Goal: Task Accomplishment & Management: Use online tool/utility

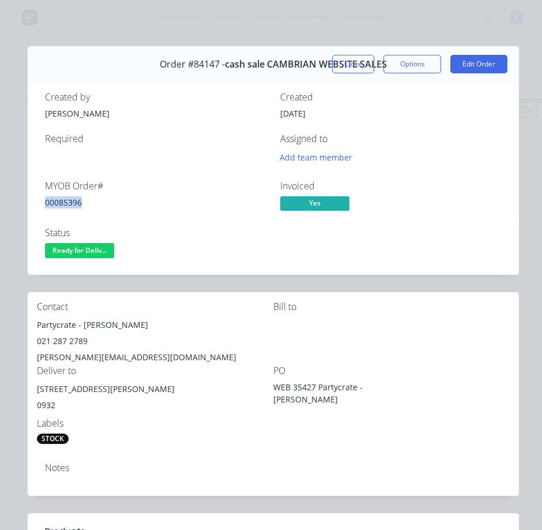
click at [337, 66] on button "Close" at bounding box center [353, 64] width 42 height 18
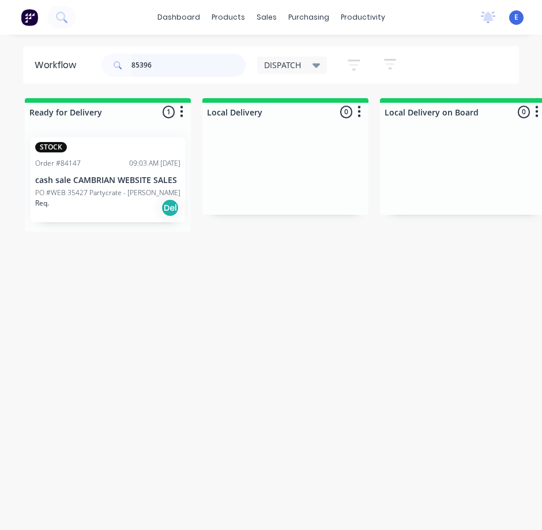
click at [194, 66] on input "85396" at bounding box center [189, 65] width 114 height 23
click at [194, 67] on input "85396" at bounding box center [189, 65] width 114 height 23
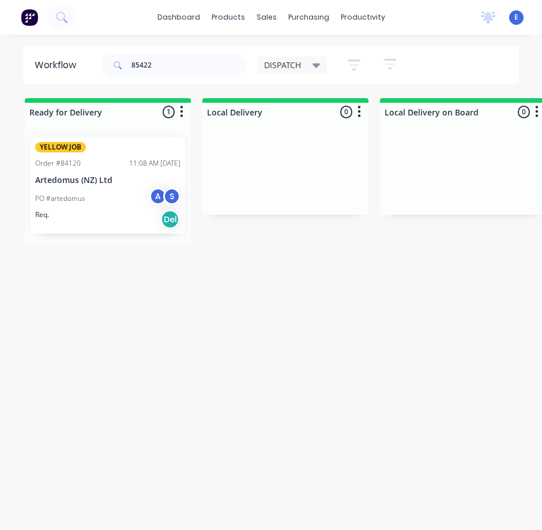
click at [84, 222] on div "Req. Del" at bounding box center [107, 219] width 145 height 20
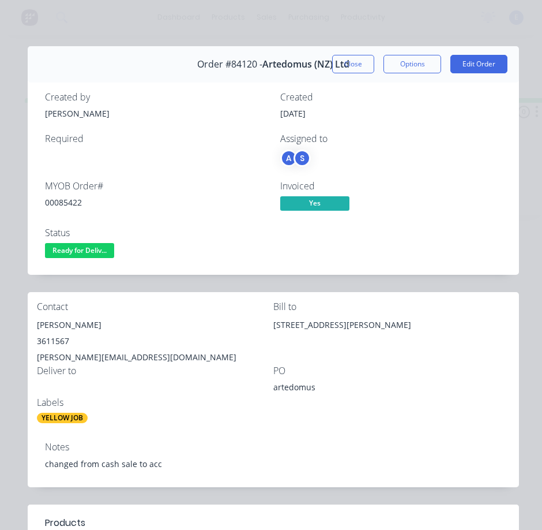
click at [66, 201] on div "00085422" at bounding box center [155, 202] width 221 height 12
copy div "00085422"
click at [51, 322] on div "[PERSON_NAME]" at bounding box center [155, 325] width 236 height 16
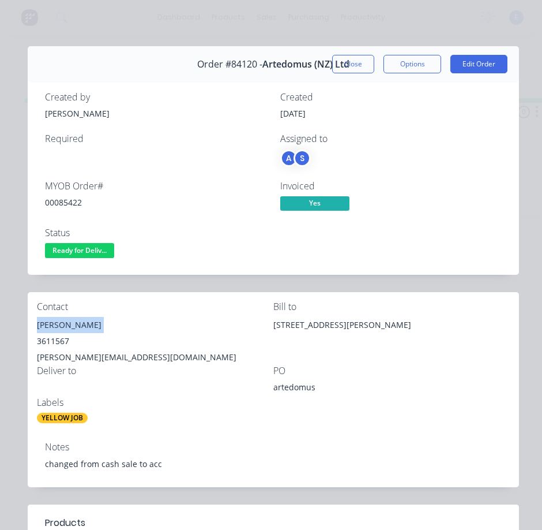
click at [51, 321] on div "[PERSON_NAME]" at bounding box center [155, 325] width 236 height 16
copy div "[PERSON_NAME]"
click at [52, 344] on div "3611567" at bounding box center [155, 341] width 236 height 16
click at [52, 343] on div "3611567" at bounding box center [155, 341] width 236 height 16
copy div "3611567"
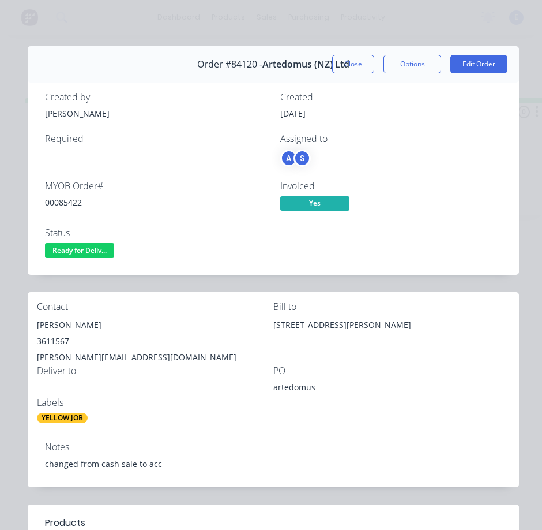
click at [58, 354] on div "[PERSON_NAME][EMAIL_ADDRESS][DOMAIN_NAME]" at bounding box center [155, 357] width 236 height 16
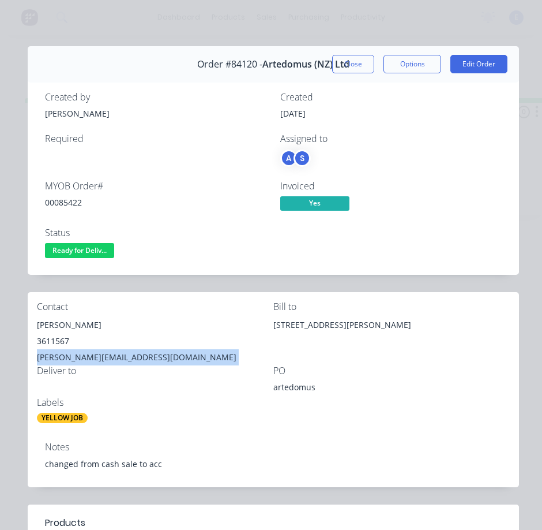
click at [58, 354] on div "[PERSON_NAME][EMAIL_ADDRESS][DOMAIN_NAME]" at bounding box center [155, 357] width 236 height 16
copy div "[PERSON_NAME][EMAIL_ADDRESS][DOMAIN_NAME]"
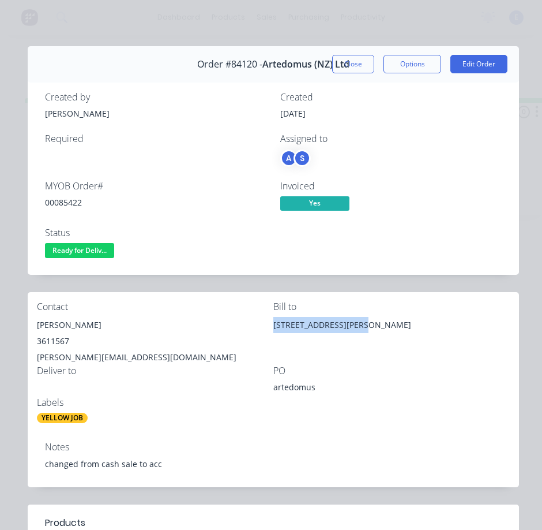
drag, startPoint x: 357, startPoint y: 325, endPoint x: 270, endPoint y: 329, distance: 87.2
click at [273, 329] on div "[STREET_ADDRESS][PERSON_NAME]" at bounding box center [391, 325] width 236 height 16
copy div "[STREET_ADDRESS]"
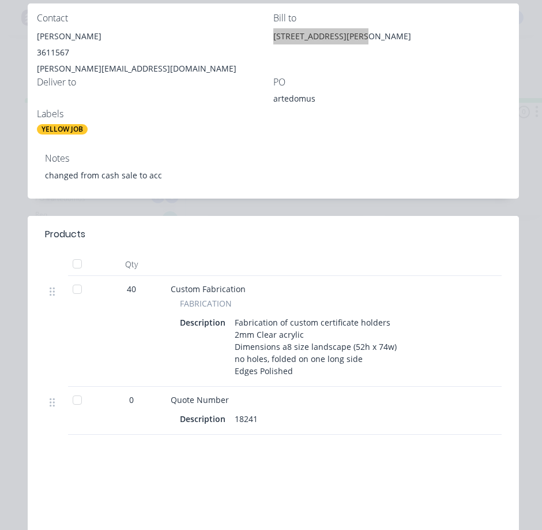
scroll to position [58, 0]
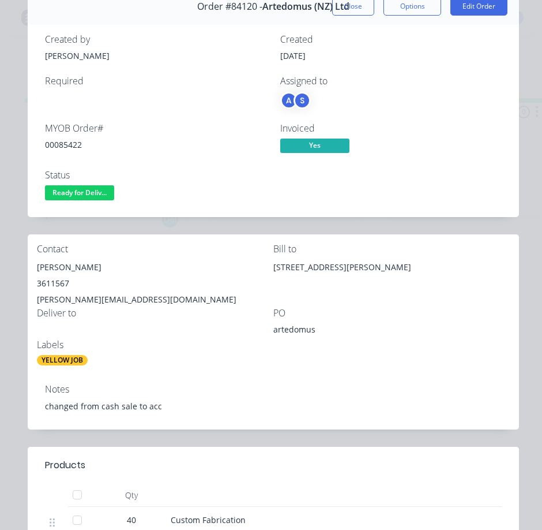
click at [296, 327] on div "artedomus" at bounding box center [345, 331] width 144 height 16
click at [296, 326] on div "artedomus" at bounding box center [345, 331] width 144 height 16
copy div "artedomus"
click at [91, 190] on span "Ready for Deliv..." at bounding box center [79, 192] width 69 height 14
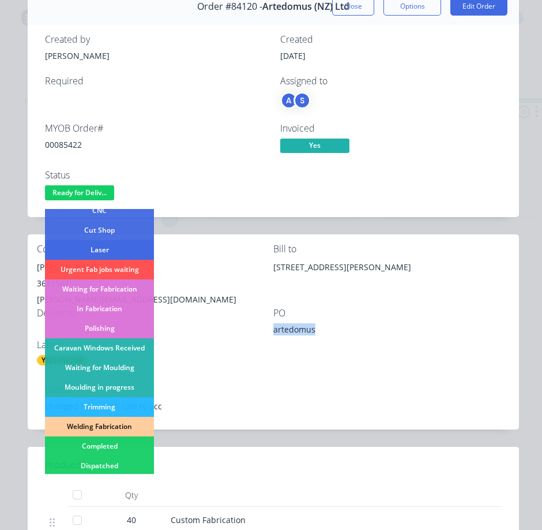
scroll to position [173, 0]
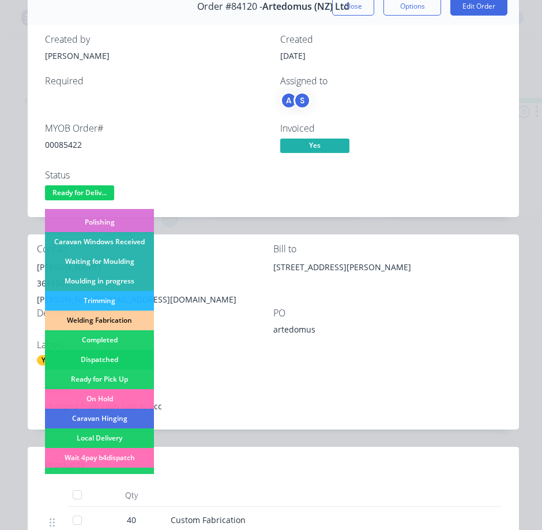
drag, startPoint x: 115, startPoint y: 359, endPoint x: 534, endPoint y: 363, distance: 418.8
click at [116, 359] on div "Dispatched" at bounding box center [99, 360] width 109 height 20
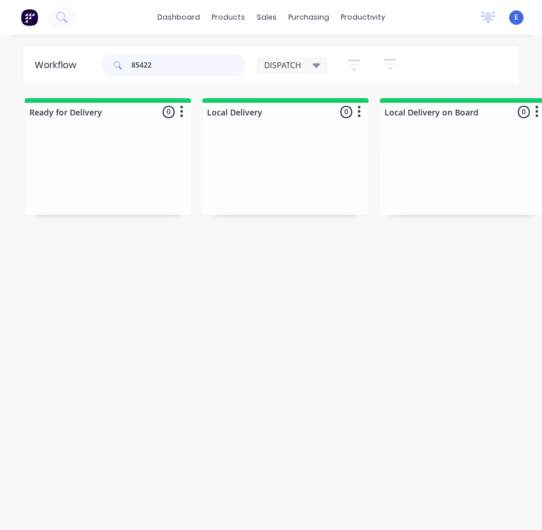
click at [158, 66] on input "85422" at bounding box center [189, 65] width 114 height 23
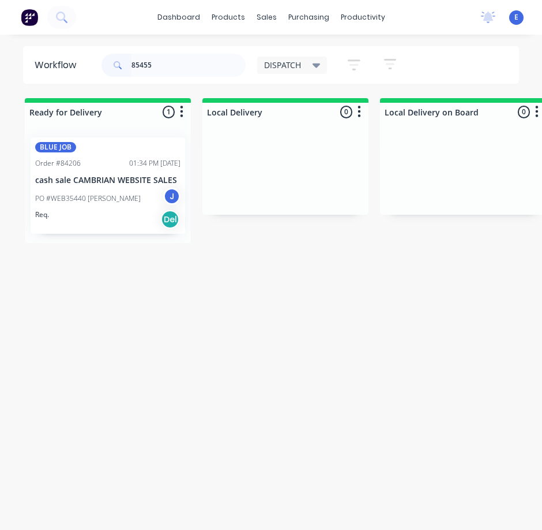
click at [105, 224] on div "Req. Del" at bounding box center [107, 219] width 145 height 20
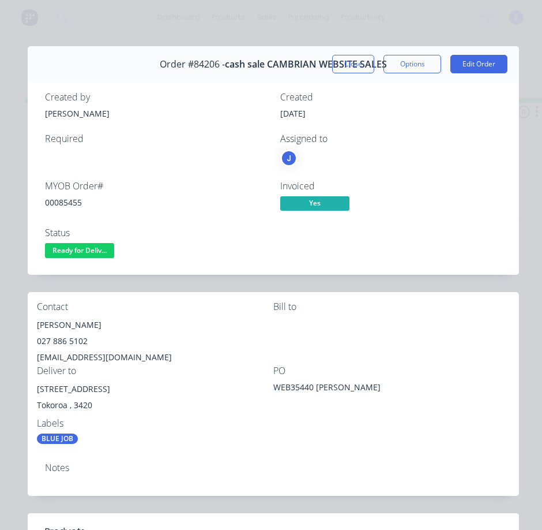
click at [71, 202] on div "00085455" at bounding box center [155, 202] width 221 height 12
copy div "00085455"
click at [67, 322] on div "[PERSON_NAME]" at bounding box center [155, 325] width 236 height 16
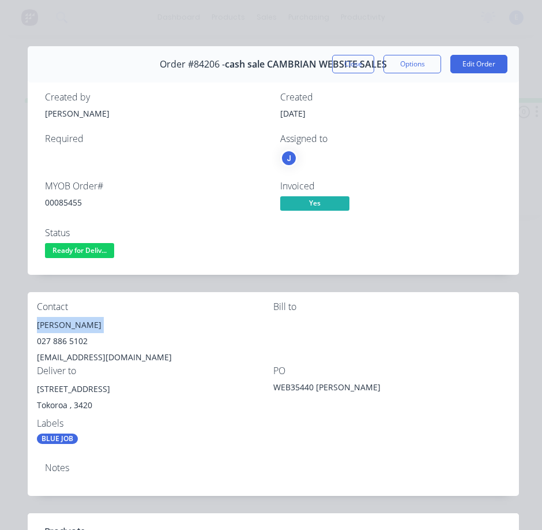
click at [68, 321] on div "[PERSON_NAME]" at bounding box center [155, 325] width 236 height 16
copy div "[PERSON_NAME]"
click at [61, 343] on div "027 886 5102" at bounding box center [155, 341] width 236 height 16
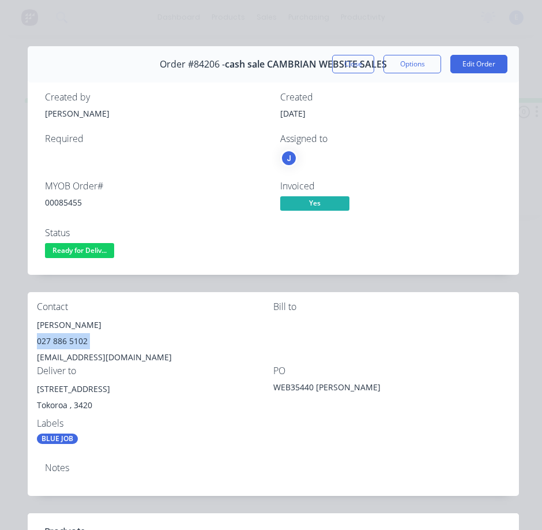
copy div "027 886 5102"
click at [96, 358] on div "[EMAIL_ADDRESS][DOMAIN_NAME]" at bounding box center [155, 357] width 236 height 16
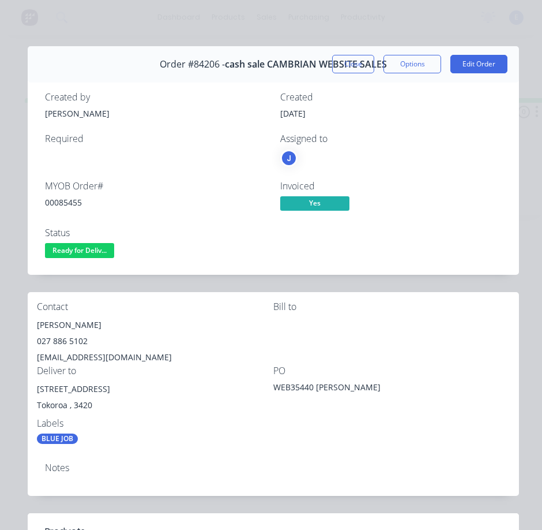
click at [81, 390] on div "[STREET_ADDRESS]" at bounding box center [155, 389] width 236 height 16
drag, startPoint x: 106, startPoint y: 387, endPoint x: 41, endPoint y: 386, distance: 64.6
click at [34, 387] on div "Contact [PERSON_NAME] [PHONE_NUMBER] [EMAIL_ADDRESS][DOMAIN_NAME] Bill to Deliv…" at bounding box center [273, 373] width 491 height 162
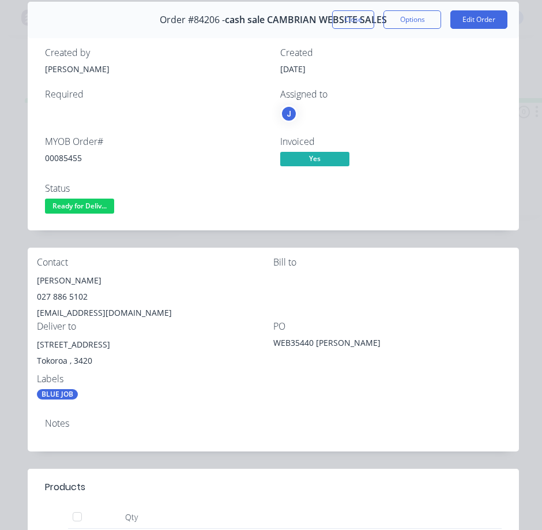
scroll to position [0, 0]
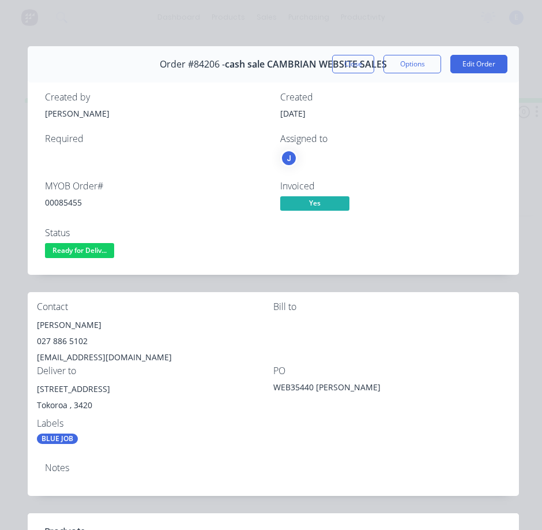
drag, startPoint x: 69, startPoint y: 251, endPoint x: 72, endPoint y: 256, distance: 5.9
click at [69, 251] on span "Ready for Deliv..." at bounding box center [79, 250] width 69 height 14
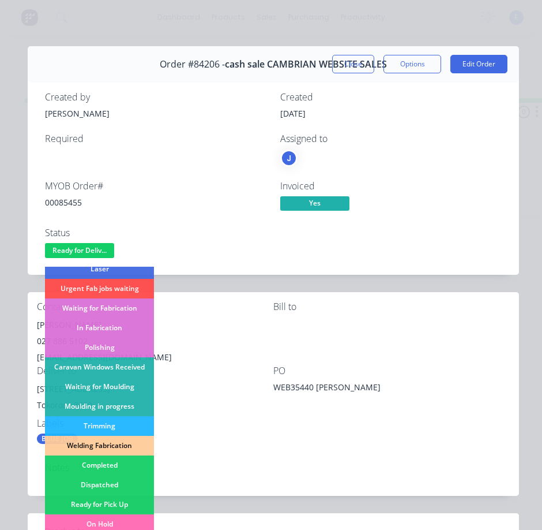
scroll to position [226, 0]
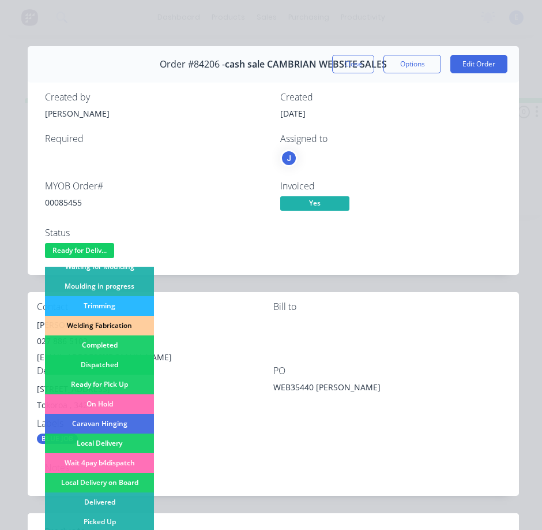
click at [137, 365] on div "Dispatched" at bounding box center [99, 365] width 109 height 20
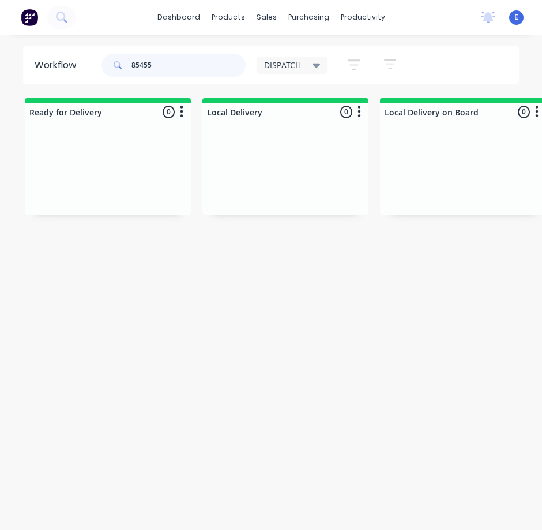
click at [162, 64] on input "85455" at bounding box center [189, 65] width 114 height 23
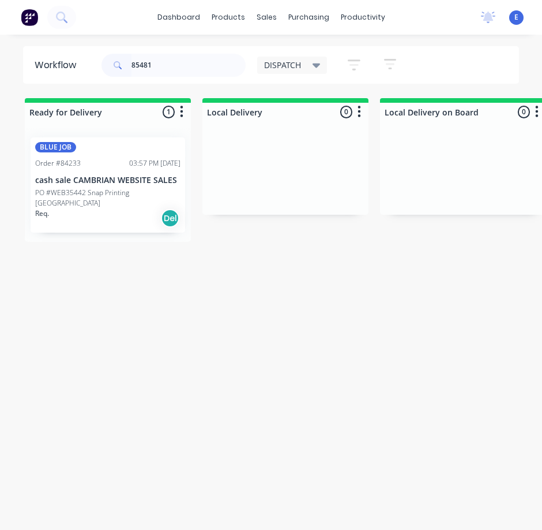
click at [65, 208] on div "Req. Del" at bounding box center [107, 218] width 145 height 20
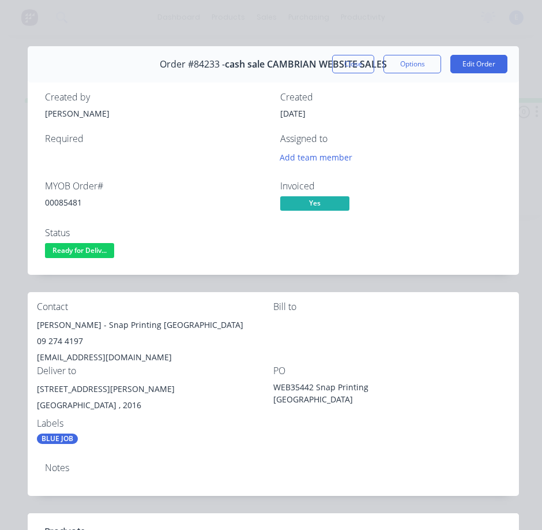
click at [70, 200] on div "00085481" at bounding box center [155, 202] width 221 height 12
drag, startPoint x: 70, startPoint y: 200, endPoint x: 76, endPoint y: 201, distance: 5.9
drag, startPoint x: 110, startPoint y: 325, endPoint x: 31, endPoint y: 326, distance: 78.5
click at [31, 326] on div "Contact [PERSON_NAME] - Snap Printing [GEOGRAPHIC_DATA] 09 274 4197 [EMAIL_ADDR…" at bounding box center [273, 373] width 491 height 162
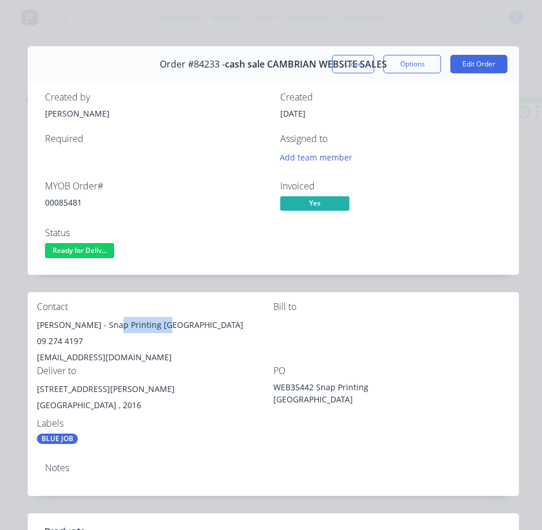
drag, startPoint x: 115, startPoint y: 326, endPoint x: 164, endPoint y: 330, distance: 49.2
click at [164, 330] on div "[PERSON_NAME] - Snap Printing [GEOGRAPHIC_DATA]" at bounding box center [155, 325] width 236 height 16
click at [50, 340] on div "09 274 4197" at bounding box center [155, 341] width 236 height 16
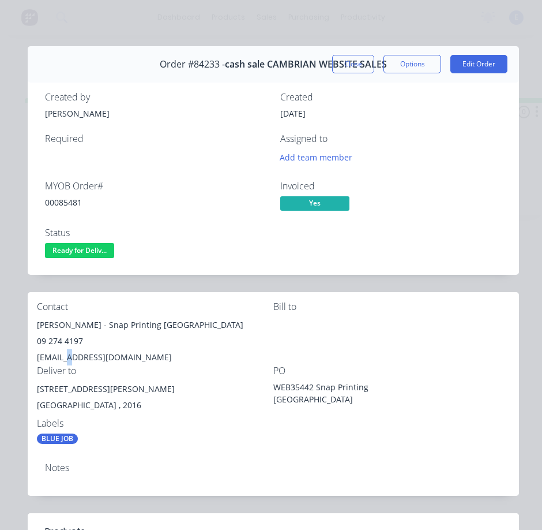
click at [70, 355] on div "[EMAIL_ADDRESS][DOMAIN_NAME]" at bounding box center [155, 357] width 236 height 16
drag, startPoint x: 103, startPoint y: 391, endPoint x: 40, endPoint y: 389, distance: 62.9
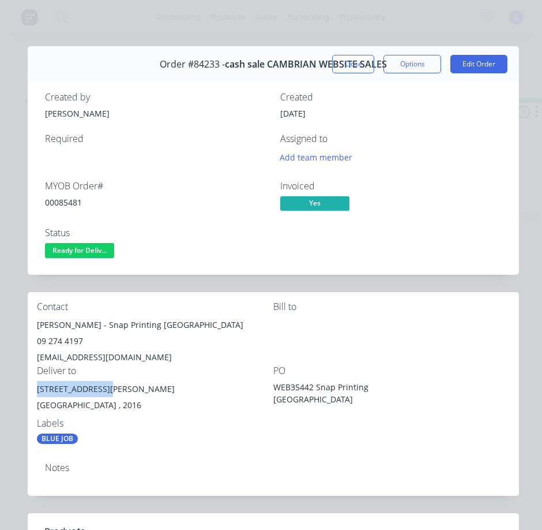
click at [33, 388] on div "Contact [PERSON_NAME] - Snap Printing [GEOGRAPHIC_DATA] 09 274 4197 [EMAIL_ADDR…" at bounding box center [273, 373] width 491 height 162
click at [71, 249] on span "Ready for Deliv..." at bounding box center [79, 250] width 69 height 14
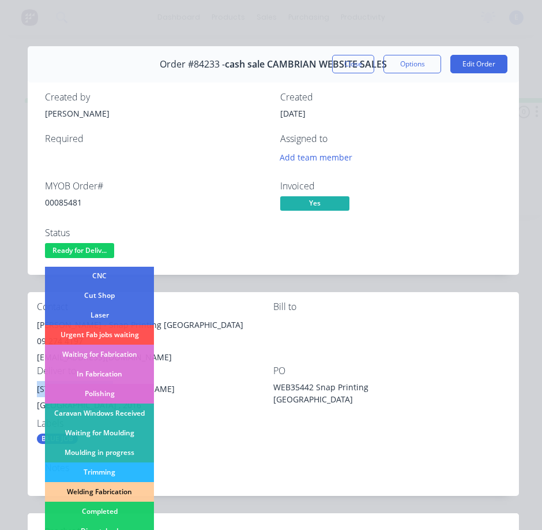
scroll to position [115, 0]
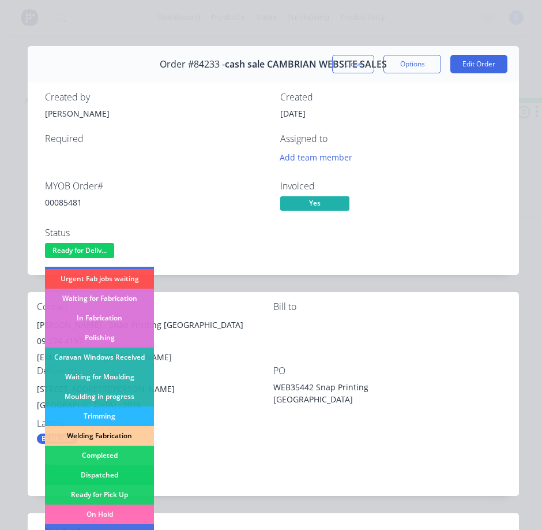
click at [122, 468] on div "Dispatched" at bounding box center [99, 475] width 109 height 20
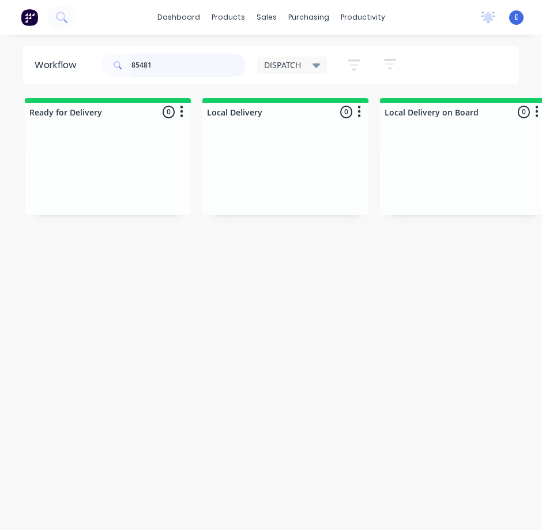
click at [187, 70] on input "85481" at bounding box center [189, 65] width 114 height 23
click at [188, 71] on input "85481" at bounding box center [189, 65] width 114 height 23
click at [126, 197] on div "Req. Del" at bounding box center [107, 192] width 145 height 20
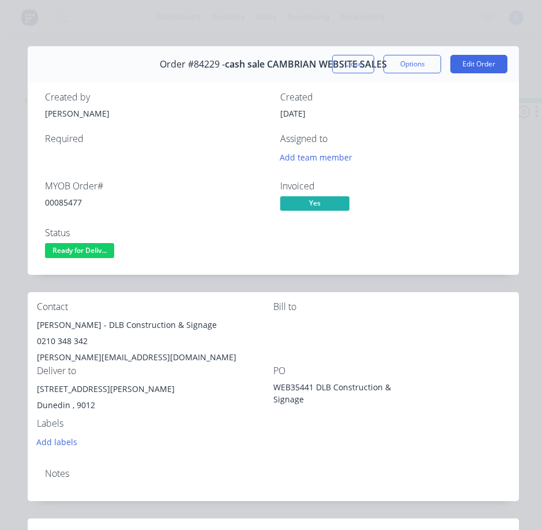
click at [66, 202] on div "00085477" at bounding box center [155, 202] width 221 height 12
drag, startPoint x: 85, startPoint y: 325, endPoint x: 31, endPoint y: 329, distance: 53.8
click at [31, 329] on div "Contact [PERSON_NAME] - DLB Construction & Signage 0210 348 342 [PERSON_NAME][E…" at bounding box center [273, 375] width 491 height 167
drag, startPoint x: 89, startPoint y: 328, endPoint x: 180, endPoint y: 323, distance: 90.7
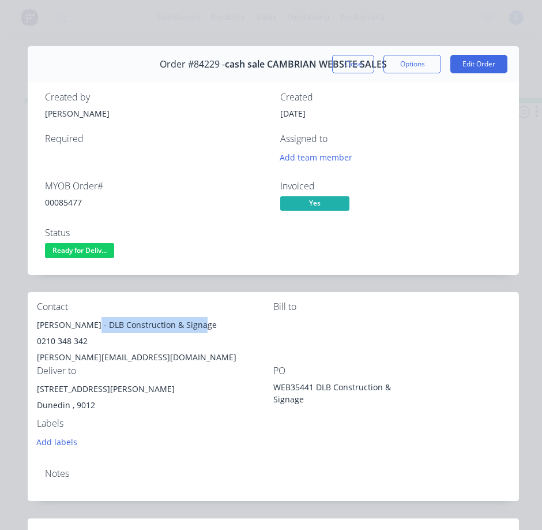
click at [227, 331] on div "[PERSON_NAME] - DLB Construction & Signage" at bounding box center [155, 325] width 236 height 16
click at [60, 341] on div "0210 348 342" at bounding box center [155, 341] width 236 height 16
click at [74, 356] on div "[PERSON_NAME][EMAIL_ADDRESS][DOMAIN_NAME]" at bounding box center [155, 357] width 236 height 16
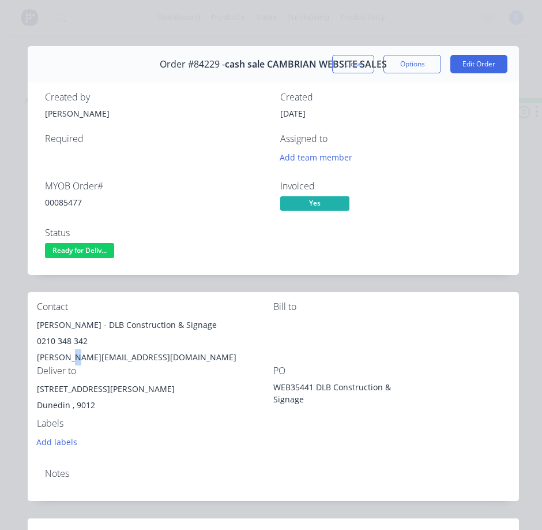
click at [74, 356] on div "[PERSON_NAME][EMAIL_ADDRESS][DOMAIN_NAME]" at bounding box center [155, 357] width 236 height 16
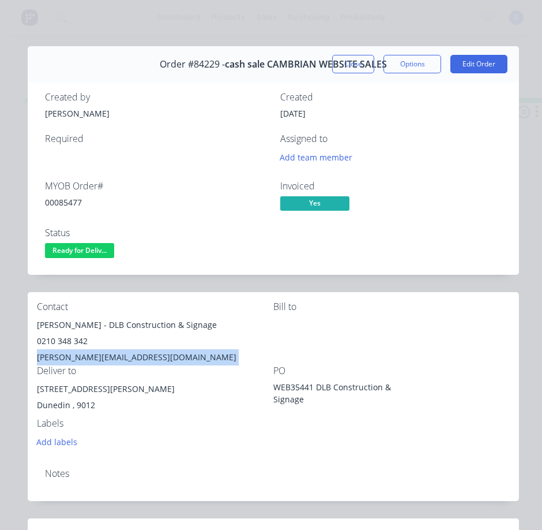
click at [75, 356] on div "[PERSON_NAME][EMAIL_ADDRESS][DOMAIN_NAME]" at bounding box center [155, 357] width 236 height 16
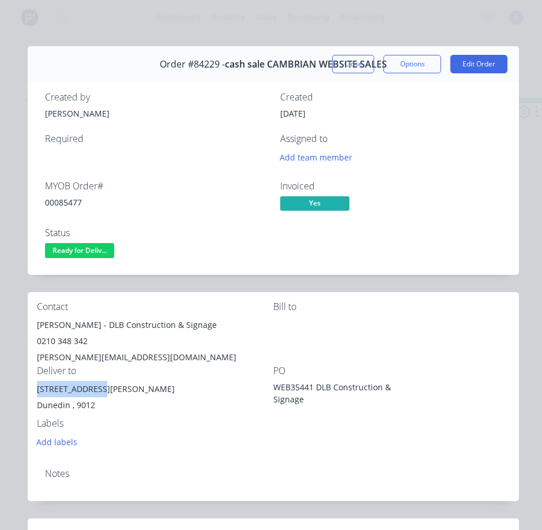
drag, startPoint x: 93, startPoint y: 390, endPoint x: 31, endPoint y: 387, distance: 62.9
click at [31, 387] on div "Contact [PERSON_NAME] - DLB Construction & Signage 0210 348 342 [PERSON_NAME][E…" at bounding box center [273, 375] width 491 height 167
drag, startPoint x: 74, startPoint y: 247, endPoint x: 78, endPoint y: 254, distance: 8.3
click at [74, 248] on span "Ready for Deliv..." at bounding box center [79, 250] width 69 height 14
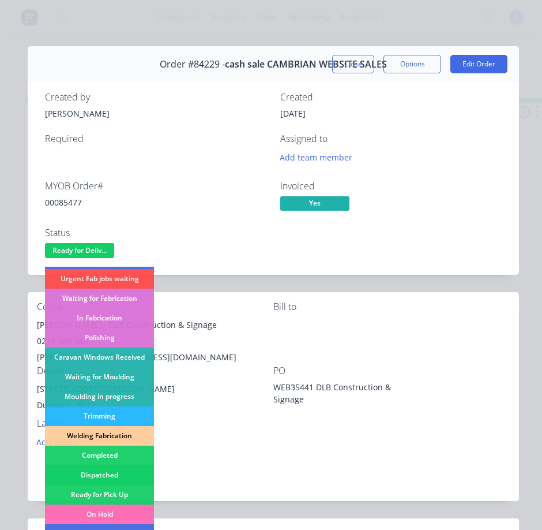
click at [114, 476] on div "Dispatched" at bounding box center [99, 475] width 109 height 20
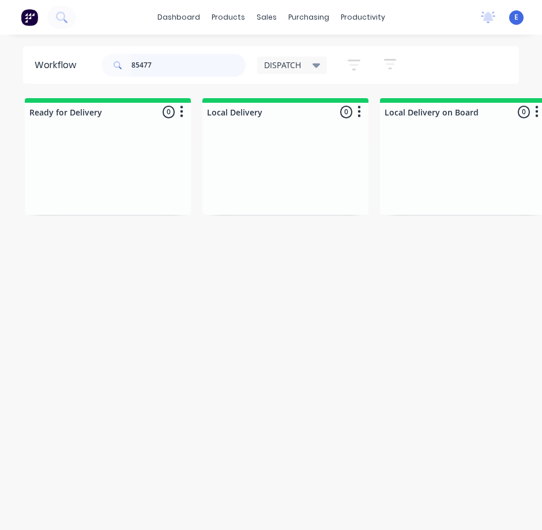
click at [157, 69] on input "85477" at bounding box center [189, 65] width 114 height 23
click at [162, 69] on input "85477" at bounding box center [189, 65] width 114 height 23
click at [163, 70] on input "85477" at bounding box center [189, 65] width 114 height 23
click at [163, 72] on input "85477" at bounding box center [189, 65] width 114 height 23
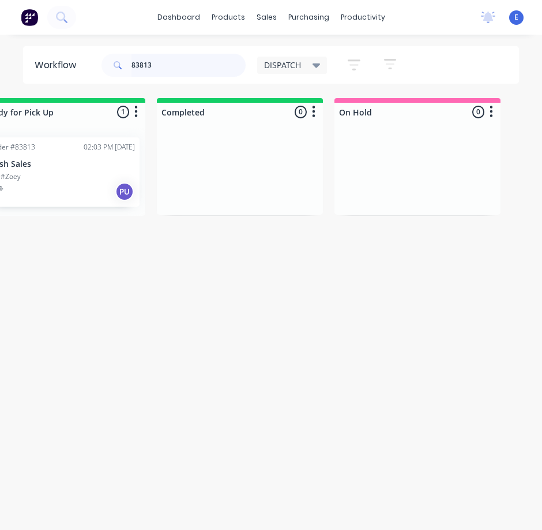
scroll to position [0, 1330]
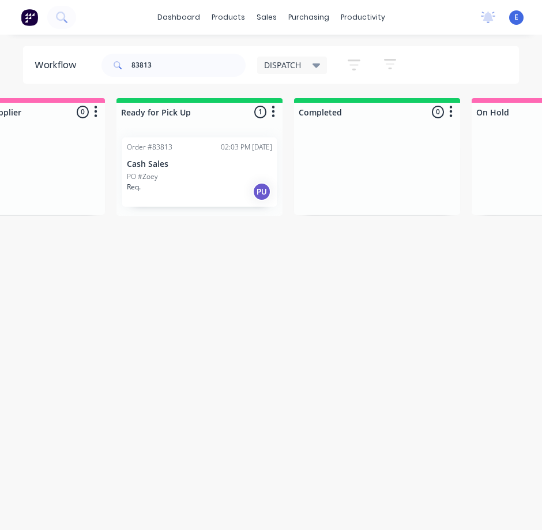
click at [210, 179] on div "PO #Zoey" at bounding box center [199, 176] width 145 height 10
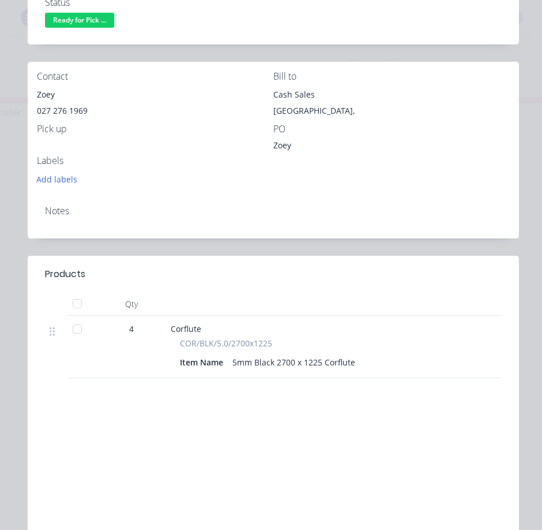
scroll to position [231, 0]
drag, startPoint x: 5, startPoint y: 279, endPoint x: 63, endPoint y: 173, distance: 120.6
click at [6, 278] on div "Order details Collaborate Checklists 0/0 Tracking Linked Orders Timeline Profit…" at bounding box center [271, 265] width 542 height 530
click at [20, 224] on div "Order details Collaborate Checklists 0/0 Tracking Linked Orders Timeline Profit…" at bounding box center [271, 183] width 519 height 736
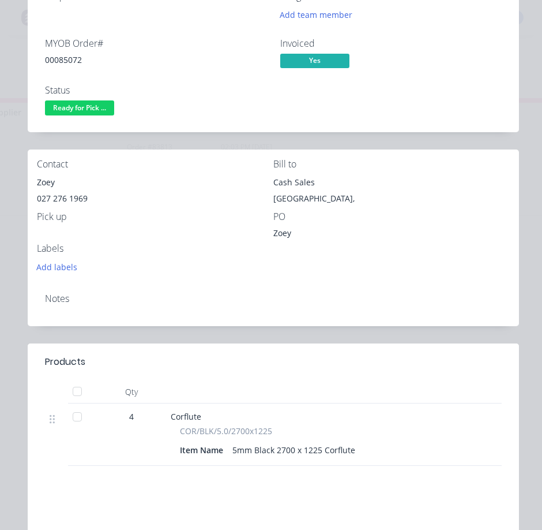
scroll to position [0, 0]
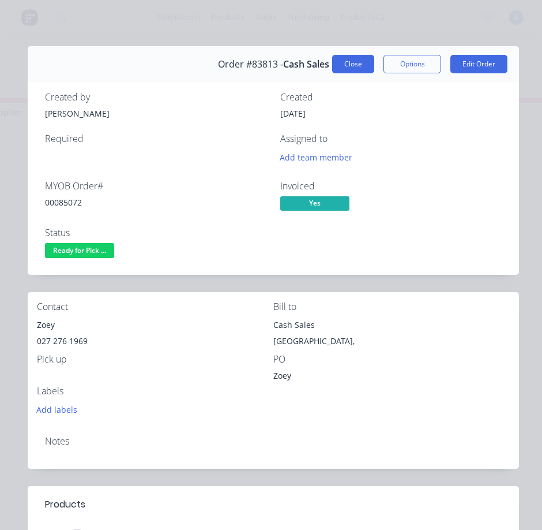
click at [347, 63] on button "Close" at bounding box center [353, 64] width 42 height 18
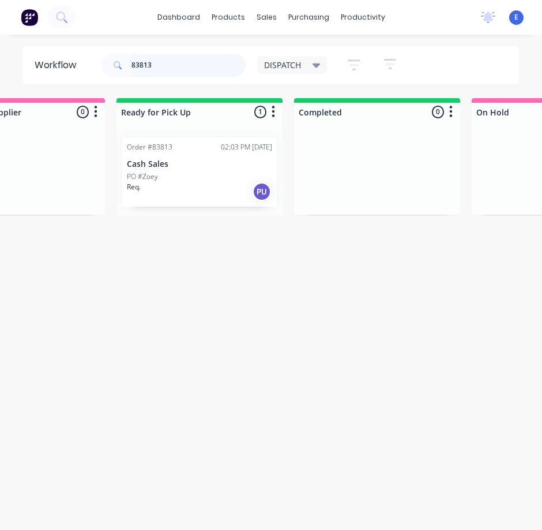
drag, startPoint x: 159, startPoint y: 61, endPoint x: 1, endPoint y: 50, distance: 159.0
click at [1, 50] on div "Workflow 83813 DISPATCH Save new view None edit DISPATCH (Default) edit CUT SHO…" at bounding box center [271, 64] width 542 height 37
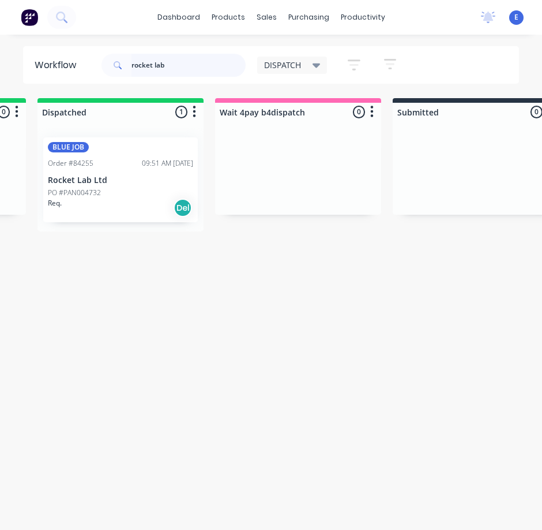
scroll to position [0, 491]
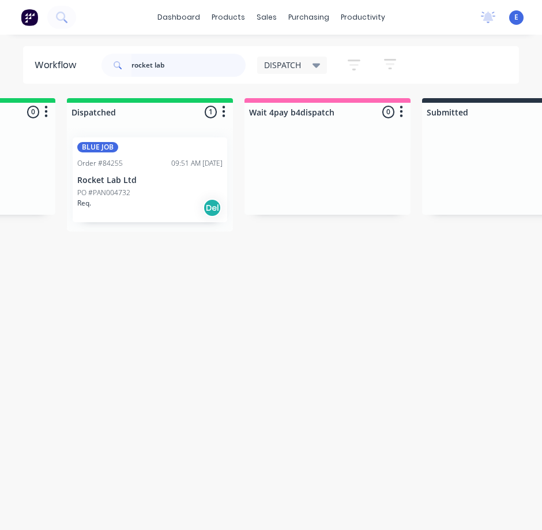
type input "rocket lab"
click at [146, 205] on div "Req. Del" at bounding box center [149, 208] width 145 height 20
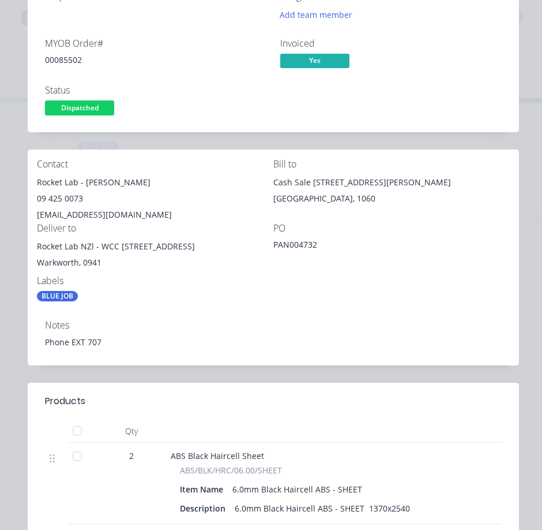
scroll to position [0, 0]
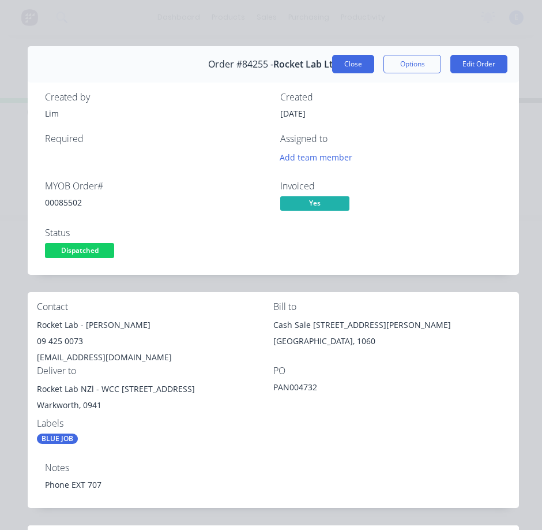
click at [347, 66] on button "Close" at bounding box center [353, 64] width 42 height 18
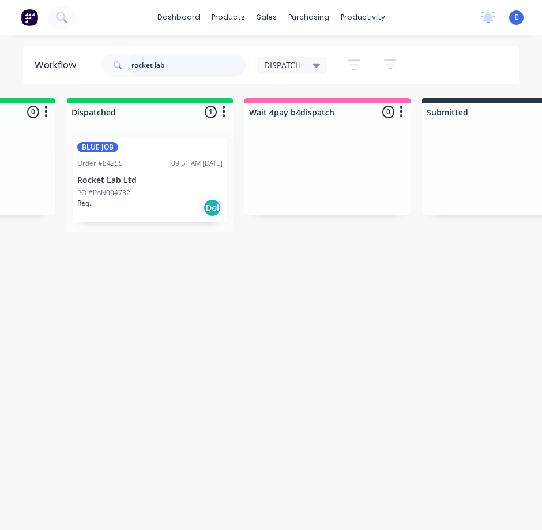
click at [181, 66] on input "rocket lab" at bounding box center [189, 65] width 114 height 23
click at [182, 66] on input "rocket lab" at bounding box center [189, 65] width 114 height 23
click at [178, 66] on input "rocket lab" at bounding box center [189, 65] width 114 height 23
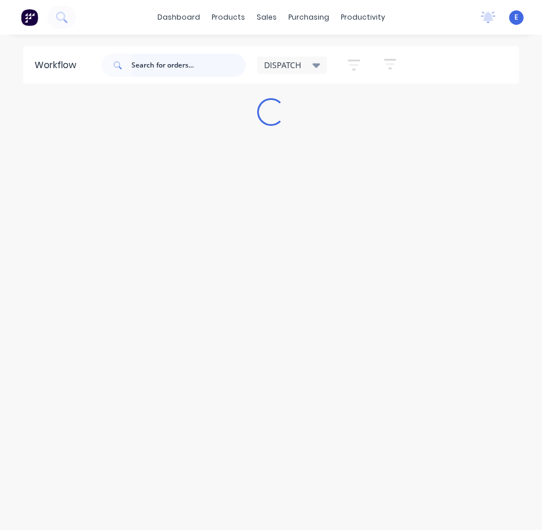
drag, startPoint x: 159, startPoint y: 63, endPoint x: 163, endPoint y: 58, distance: 6.1
click at [159, 63] on input "text" at bounding box center [189, 65] width 114 height 23
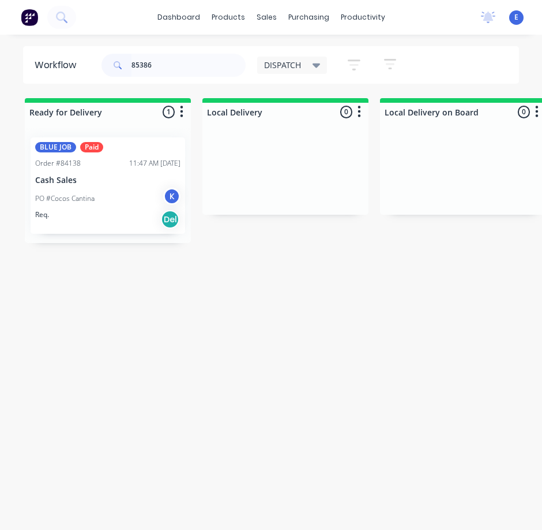
click at [106, 213] on div "Req. Del" at bounding box center [107, 219] width 145 height 20
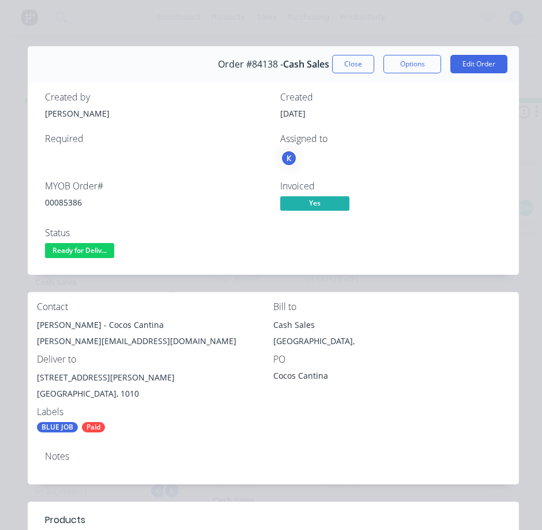
click at [77, 201] on div "00085386" at bounding box center [155, 202] width 221 height 12
click at [76, 201] on div "00085386" at bounding box center [155, 202] width 221 height 12
drag, startPoint x: 91, startPoint y: 324, endPoint x: 28, endPoint y: 331, distance: 63.3
click at [28, 331] on div "Contact [PERSON_NAME] - Cocos Cantina [PERSON_NAME][EMAIL_ADDRESS][DOMAIN_NAME]…" at bounding box center [273, 367] width 491 height 150
drag, startPoint x: 96, startPoint y: 324, endPoint x: 201, endPoint y: 322, distance: 105.0
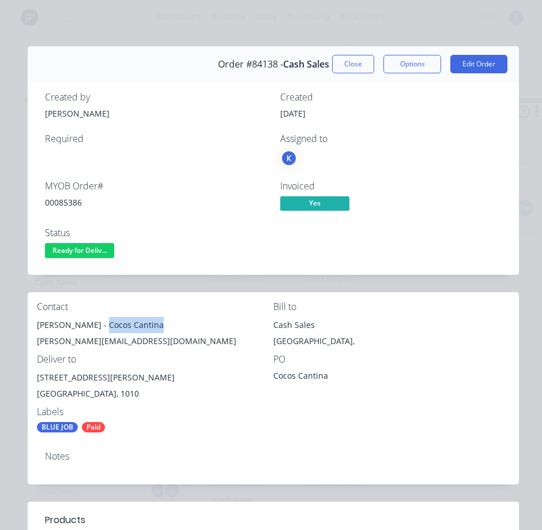
click at [201, 322] on div "[PERSON_NAME] - Cocos Cantina" at bounding box center [155, 325] width 236 height 16
click at [96, 342] on div "[PERSON_NAME][EMAIL_ADDRESS][DOMAIN_NAME]" at bounding box center [155, 341] width 236 height 16
click at [96, 341] on div "[PERSON_NAME][EMAIL_ADDRESS][DOMAIN_NAME]" at bounding box center [155, 341] width 236 height 16
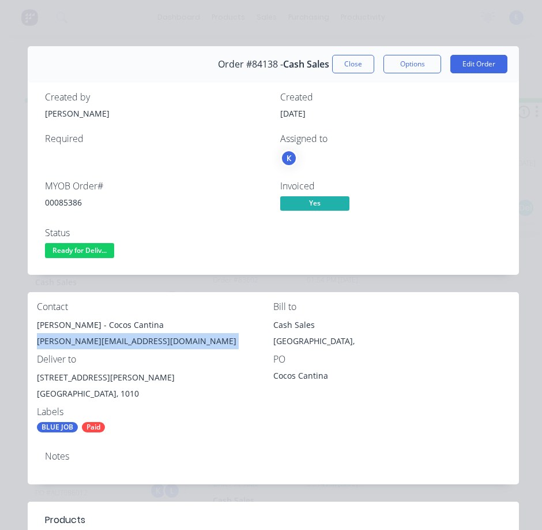
click at [96, 341] on div "[PERSON_NAME][EMAIL_ADDRESS][DOMAIN_NAME]" at bounding box center [155, 341] width 236 height 16
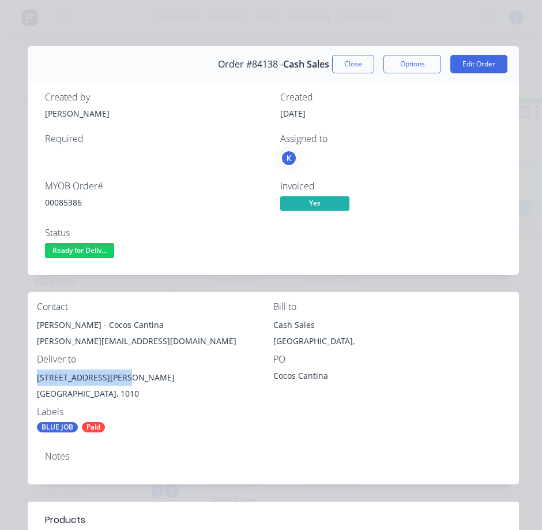
drag, startPoint x: 126, startPoint y: 375, endPoint x: 55, endPoint y: 377, distance: 70.4
click at [34, 380] on div "Contact [PERSON_NAME] - Cocos Cantina [PERSON_NAME][EMAIL_ADDRESS][DOMAIN_NAME]…" at bounding box center [273, 367] width 491 height 150
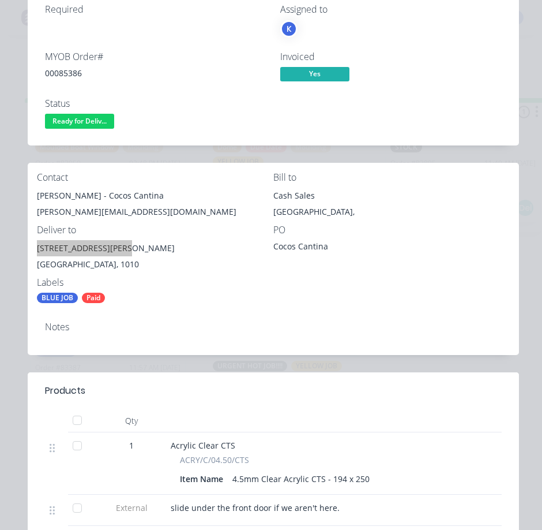
scroll to position [231, 0]
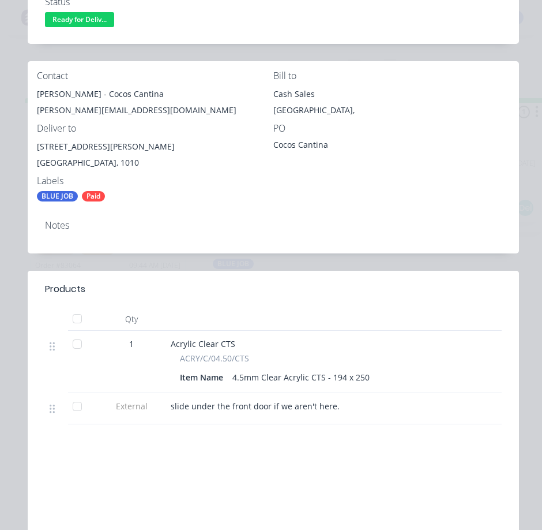
click at [322, 405] on span "slide under the front door if we aren't here." at bounding box center [255, 405] width 169 height 11
drag, startPoint x: 322, startPoint y: 405, endPoint x: 395, endPoint y: 232, distance: 187.9
click at [395, 232] on div "Notes" at bounding box center [273, 232] width 491 height 42
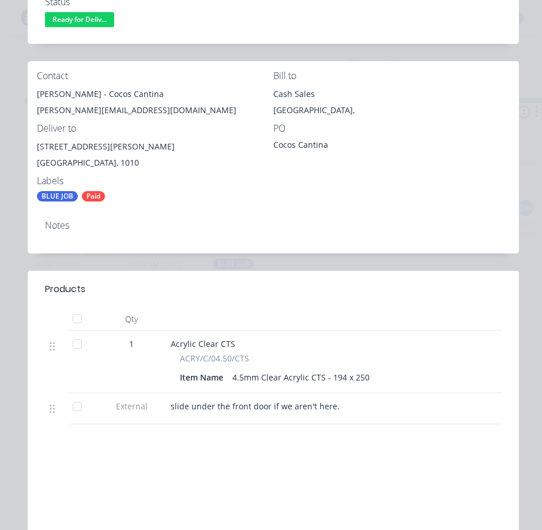
click at [278, 399] on div "slide under the front door if we aren't here." at bounding box center [396, 408] width 461 height 31
click at [277, 399] on div "slide under the front door if we aren't here." at bounding box center [396, 408] width 461 height 31
click at [277, 401] on span "slide under the front door if we aren't here." at bounding box center [255, 405] width 169 height 11
click at [277, 402] on span "slide under the front door if we aren't here." at bounding box center [255, 405] width 169 height 11
click at [277, 403] on span "slide under the front door if we aren't here." at bounding box center [255, 405] width 169 height 11
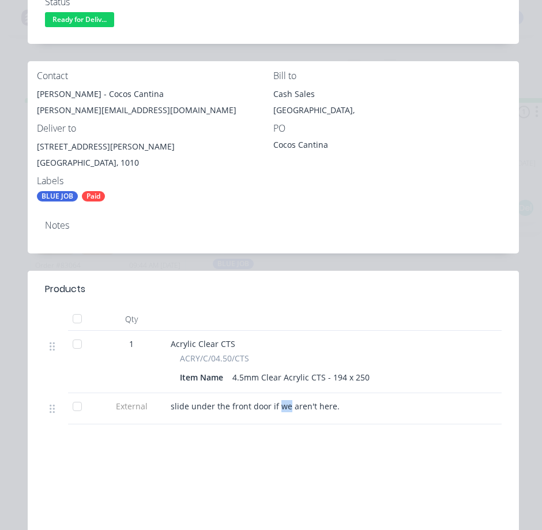
click at [277, 403] on span "slide under the front door if we aren't here." at bounding box center [255, 405] width 169 height 11
click at [277, 406] on span "slide under the front door if we aren't here." at bounding box center [255, 405] width 169 height 11
drag, startPoint x: 277, startPoint y: 413, endPoint x: 275, endPoint y: 404, distance: 9.0
click at [276, 409] on div "slide under the front door if we aren't here." at bounding box center [396, 408] width 461 height 31
click at [275, 405] on span "slide under the front door if we aren't here." at bounding box center [255, 405] width 169 height 11
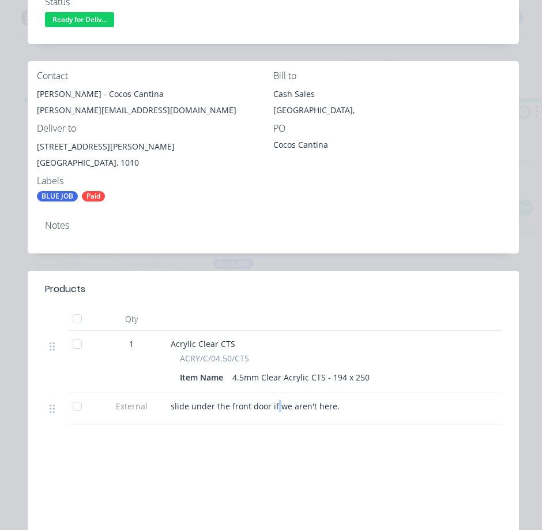
click at [275, 405] on span "slide under the front door if we aren't here." at bounding box center [255, 405] width 169 height 11
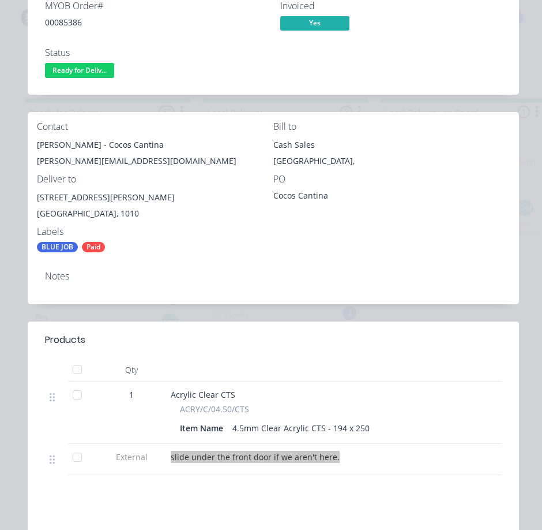
scroll to position [115, 0]
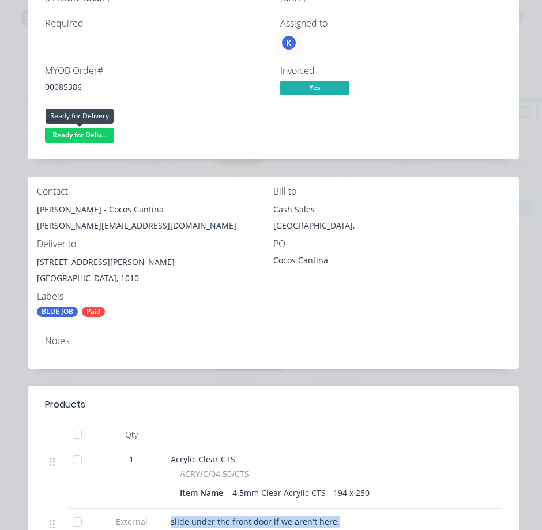
drag, startPoint x: 90, startPoint y: 129, endPoint x: 95, endPoint y: 139, distance: 11.1
click at [91, 131] on span "Ready for Deliv..." at bounding box center [79, 134] width 69 height 14
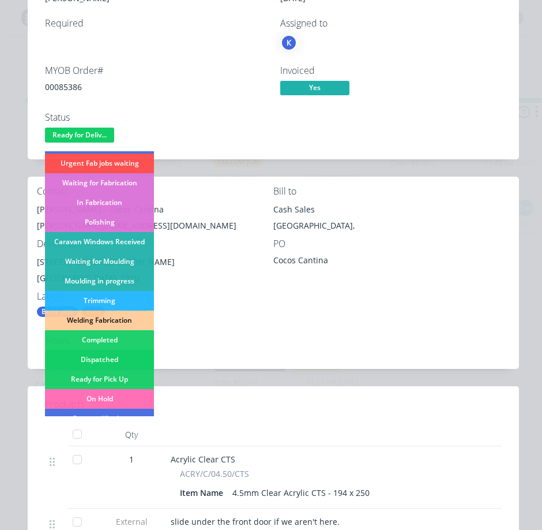
click at [113, 357] on div "Dispatched" at bounding box center [99, 360] width 109 height 20
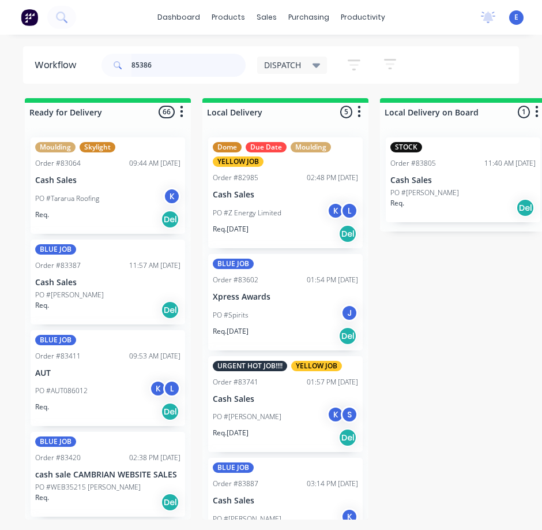
click at [186, 59] on input "85386" at bounding box center [189, 65] width 114 height 23
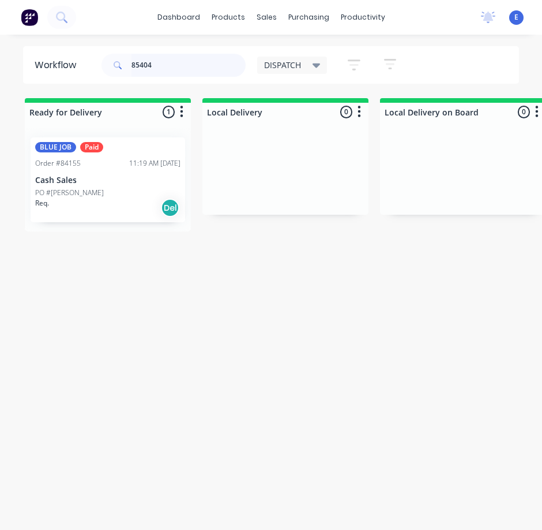
type input "85404"
click at [112, 208] on div "Req. Del" at bounding box center [107, 208] width 145 height 20
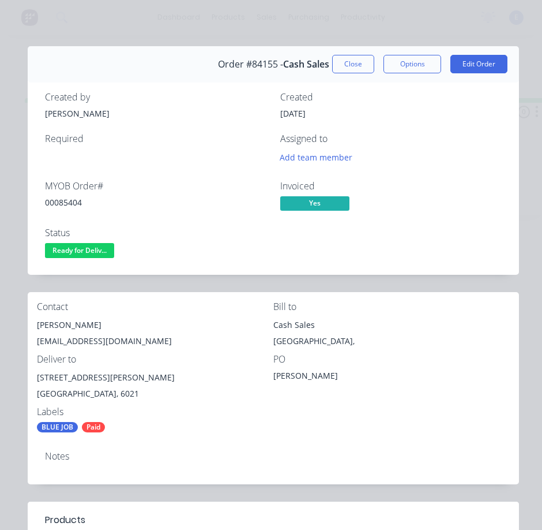
click at [74, 204] on div "00085404" at bounding box center [155, 202] width 221 height 12
click at [66, 324] on div "[PERSON_NAME]" at bounding box center [155, 325] width 236 height 16
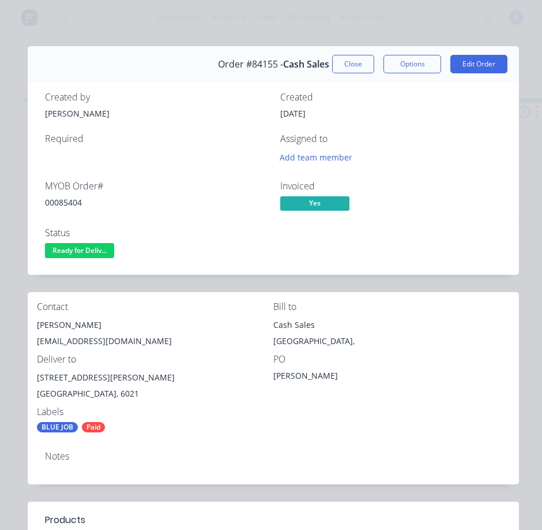
click at [90, 340] on div "[EMAIL_ADDRESS][DOMAIN_NAME]" at bounding box center [155, 341] width 236 height 16
click at [91, 340] on div "[EMAIL_ADDRESS][DOMAIN_NAME]" at bounding box center [155, 341] width 236 height 16
drag, startPoint x: 107, startPoint y: 377, endPoint x: 51, endPoint y: 377, distance: 55.4
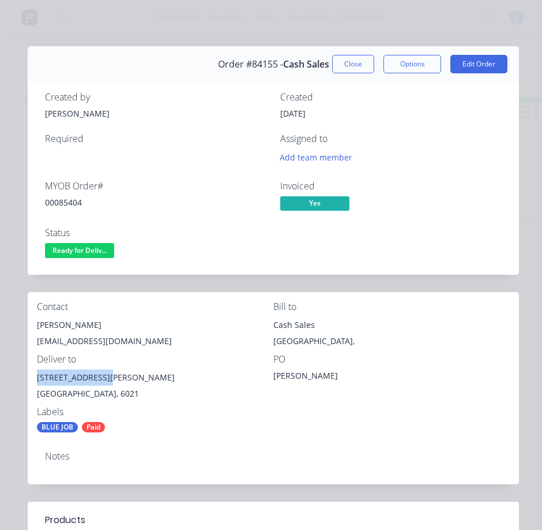
click at [33, 374] on div "Contact [PERSON_NAME] [EMAIL_ADDRESS][DOMAIN_NAME] Bill to Cash Sales [GEOGRAPH…" at bounding box center [273, 367] width 491 height 150
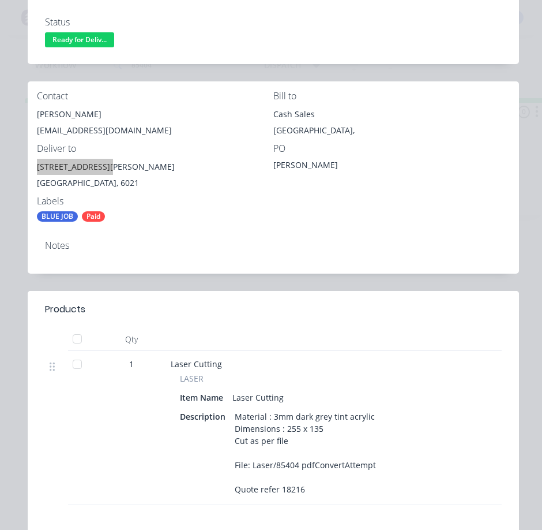
scroll to position [231, 0]
